Goal: Find contact information: Find contact information

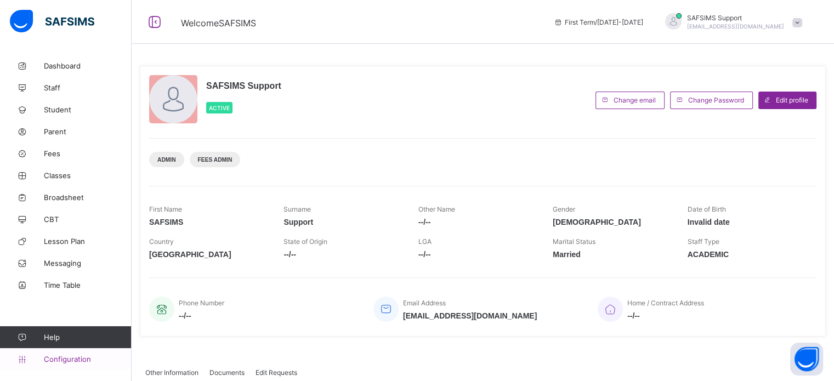
click at [82, 360] on span "Configuration" at bounding box center [87, 359] width 87 height 9
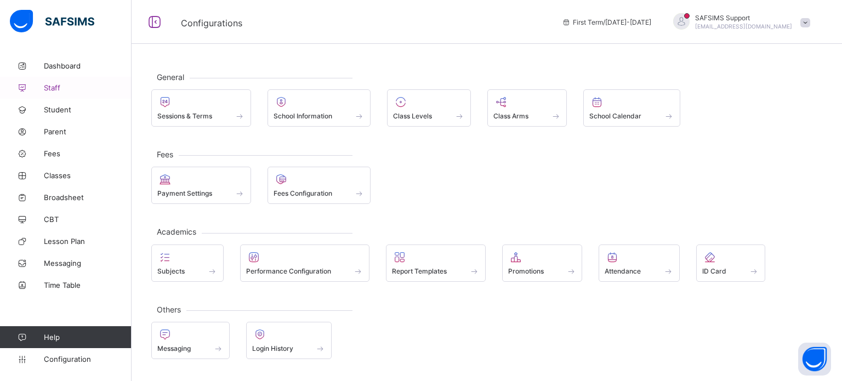
click at [54, 86] on span "Staff" at bounding box center [88, 87] width 88 height 9
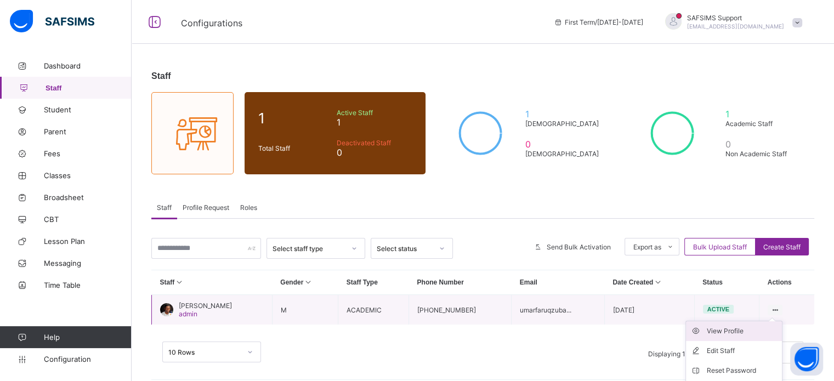
click at [752, 331] on div "View Profile" at bounding box center [742, 331] width 71 height 11
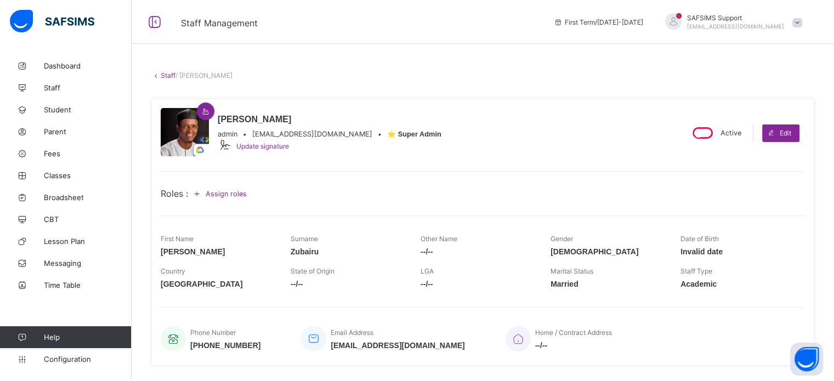
click at [300, 135] on span "umarfaruqzubairu@gmail.com" at bounding box center [312, 134] width 120 height 8
copy span "umarfaruqzubairu@gmail.com"
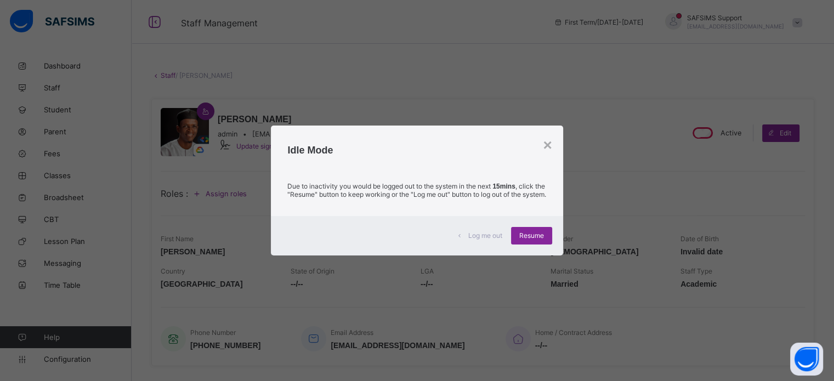
drag, startPoint x: 532, startPoint y: 243, endPoint x: 525, endPoint y: 236, distance: 10.1
click at [532, 240] on span "Resume" at bounding box center [531, 235] width 25 height 8
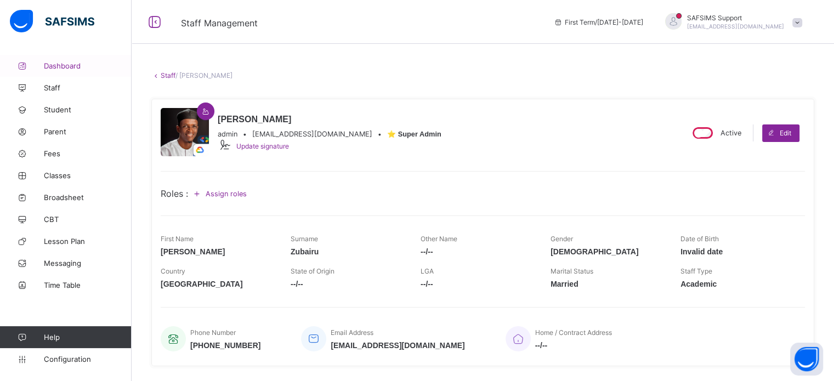
click at [43, 66] on icon at bounding box center [22, 66] width 44 height 8
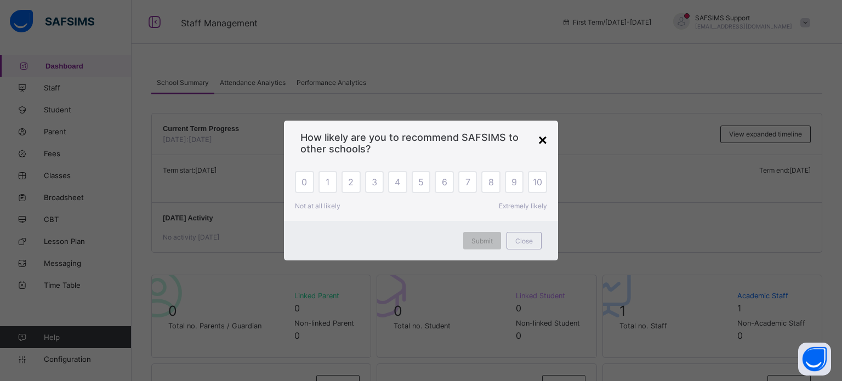
click at [544, 137] on div "×" at bounding box center [542, 141] width 9 height 18
